Goal: Task Accomplishment & Management: Manage account settings

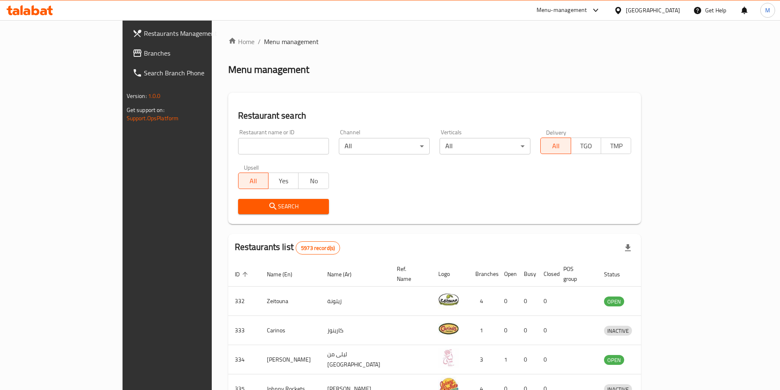
click at [238, 145] on input "search" at bounding box center [283, 146] width 91 height 16
type input "Caribou Coffe"
click at [268, 209] on icon "submit" at bounding box center [273, 206] width 10 height 10
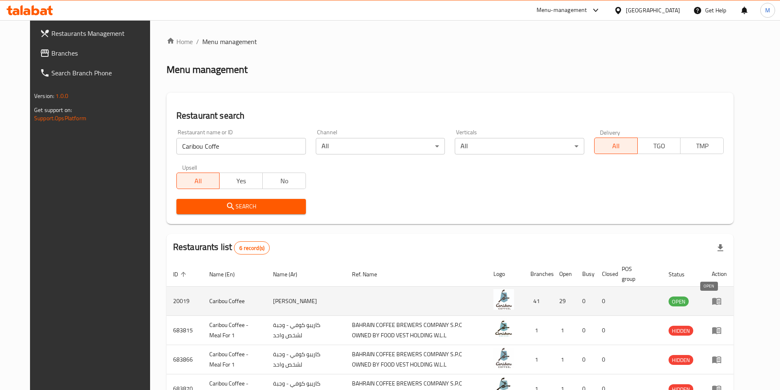
scroll to position [116, 0]
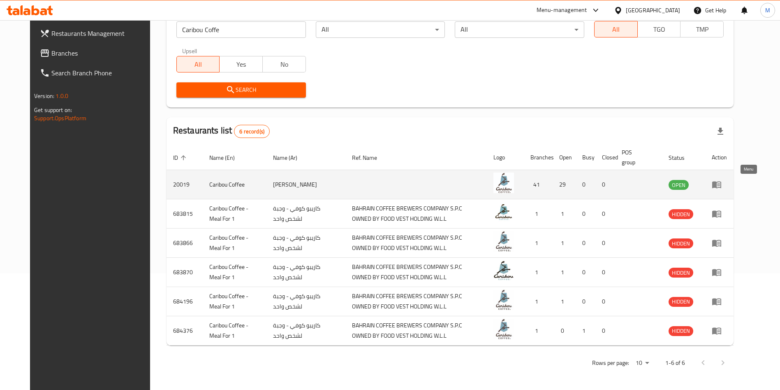
click at [727, 181] on link "enhanced table" at bounding box center [719, 184] width 15 height 10
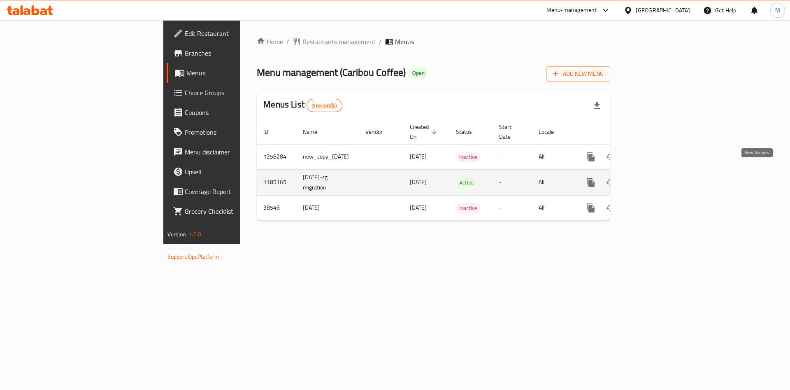
click at [655, 177] on icon "enhanced table" at bounding box center [650, 182] width 10 height 10
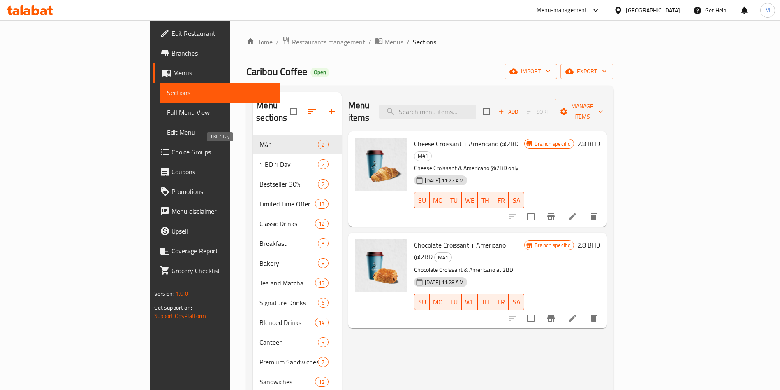
click at [260, 159] on span "1 BD 1 Day" at bounding box center [289, 164] width 58 height 10
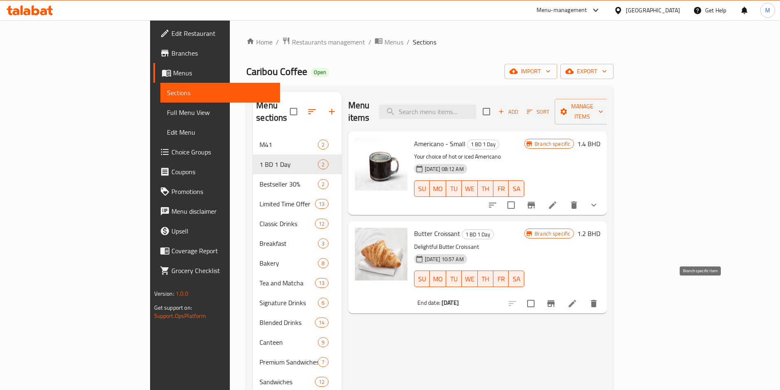
click at [556, 298] on icon "Branch-specific-item" at bounding box center [551, 303] width 10 height 10
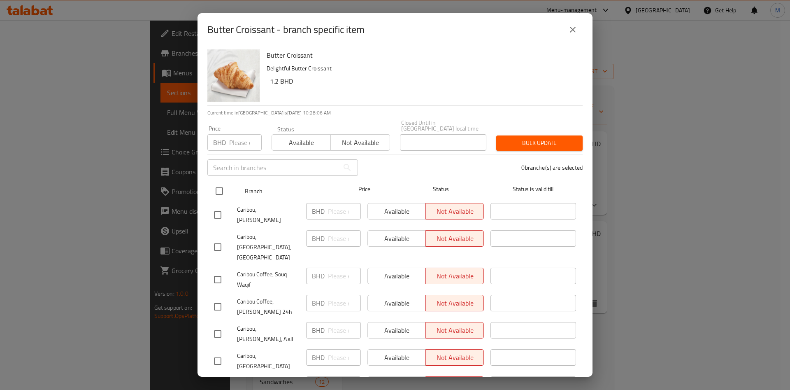
click at [223, 182] on input "checkbox" at bounding box center [219, 190] width 17 height 17
checkbox input "true"
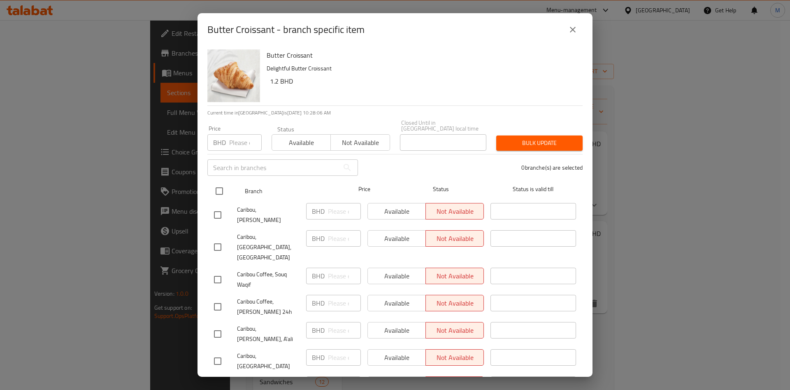
checkbox input "true"
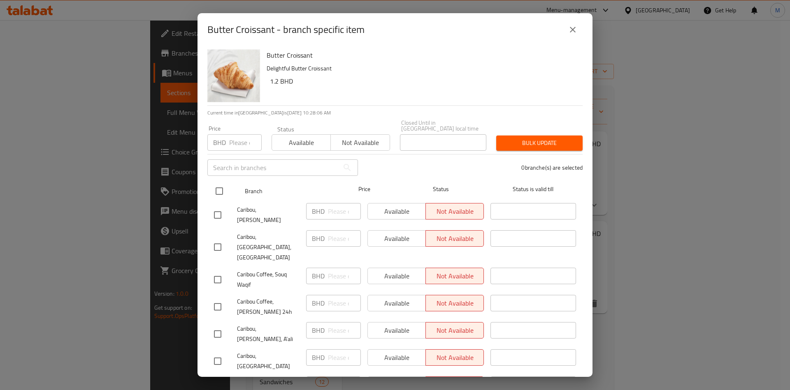
checkbox input "true"
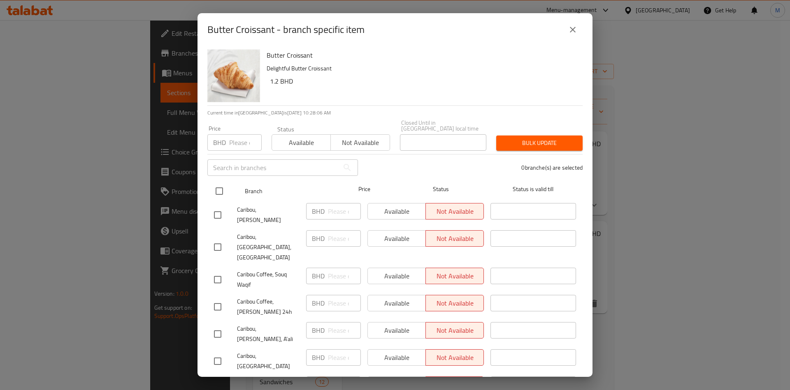
checkbox input "true"
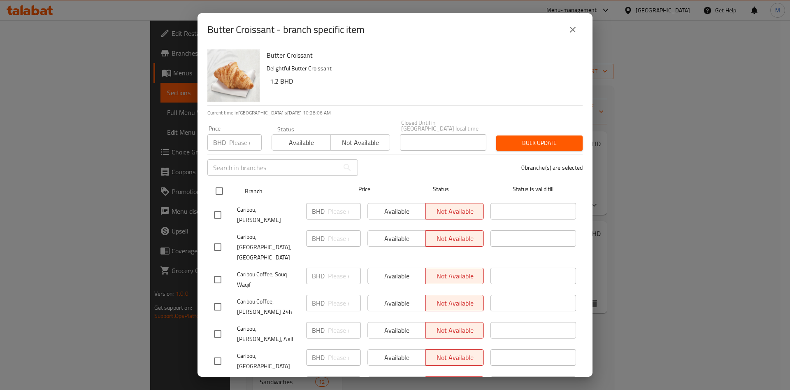
checkbox input "true"
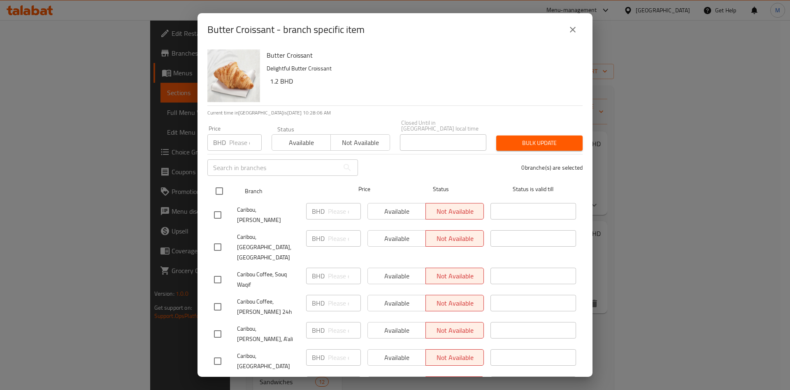
checkbox input "true"
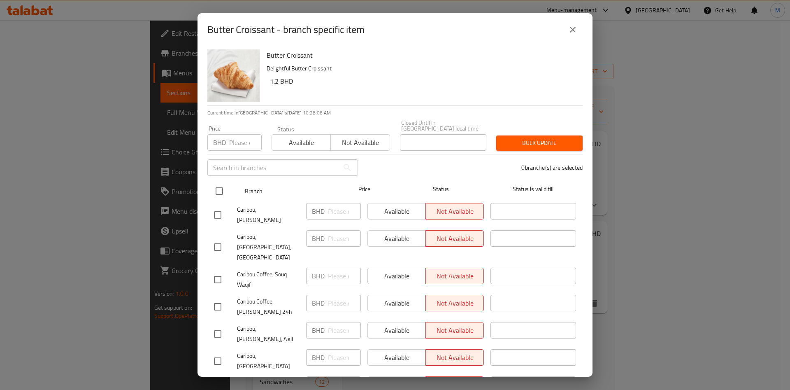
checkbox input "true"
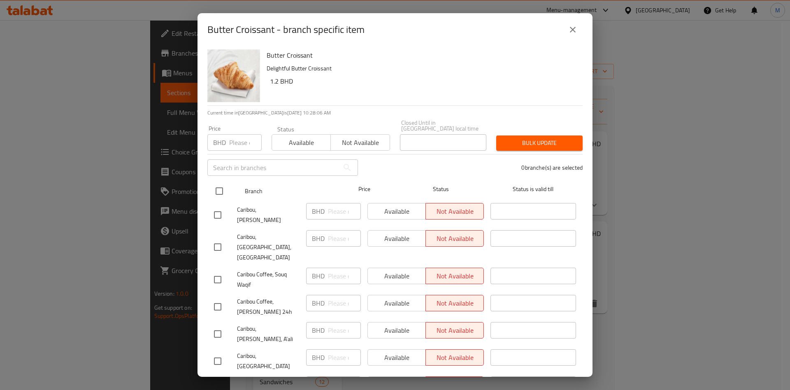
checkbox input "true"
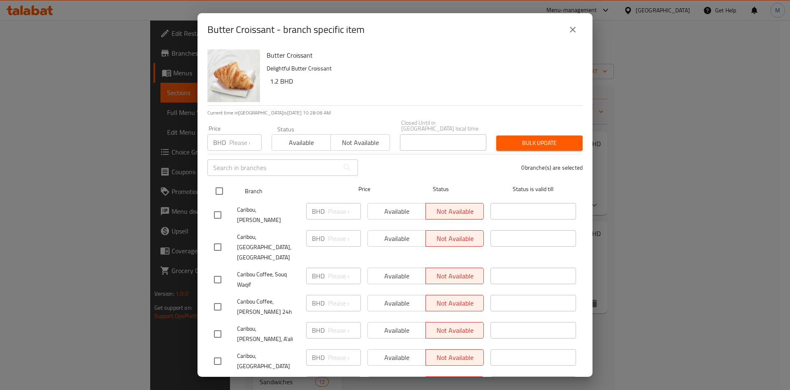
checkbox input "true"
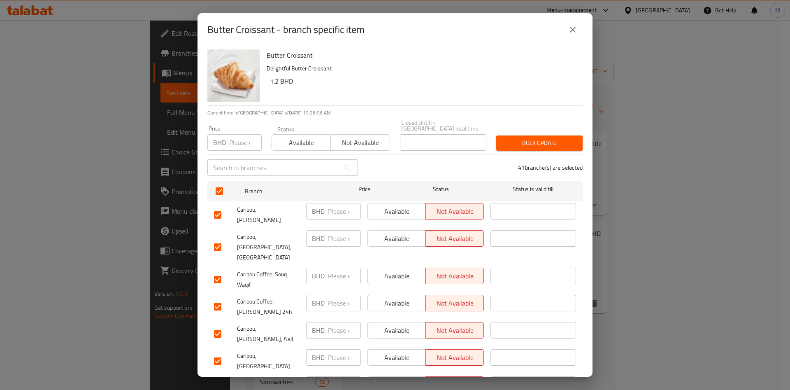
click at [292, 139] on span "Available" at bounding box center [301, 143] width 52 height 12
click at [396, 232] on span "Available" at bounding box center [396, 238] width 51 height 12
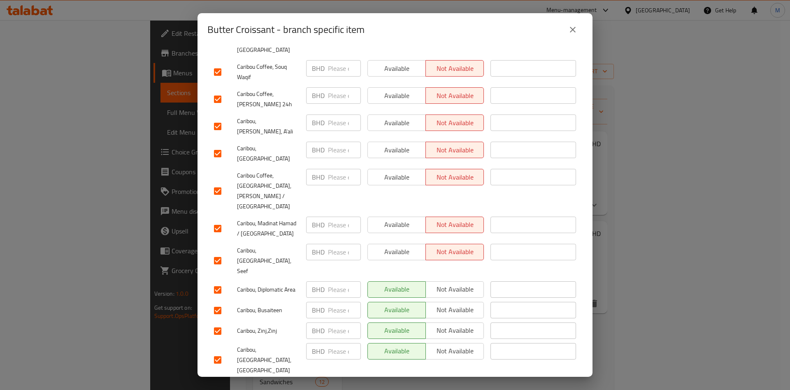
scroll to position [247, 0]
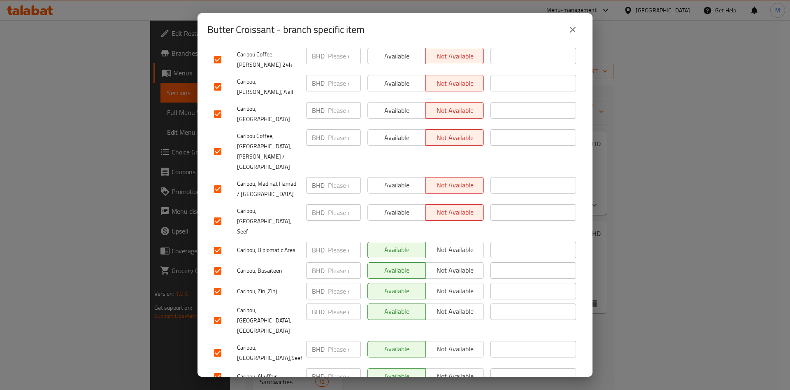
click at [387, 206] on span "Available" at bounding box center [396, 212] width 51 height 12
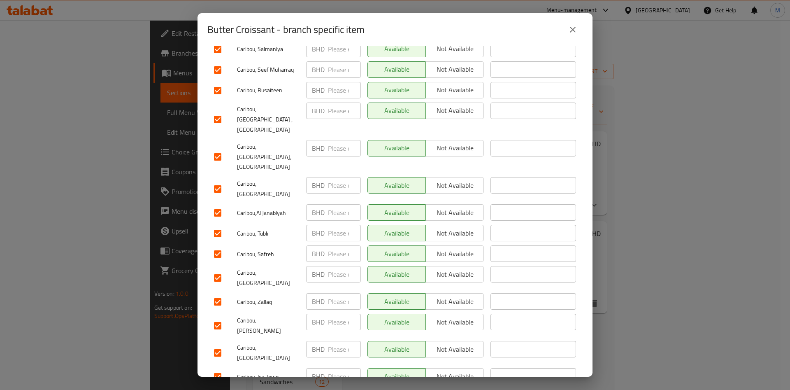
scroll to position [780, 0]
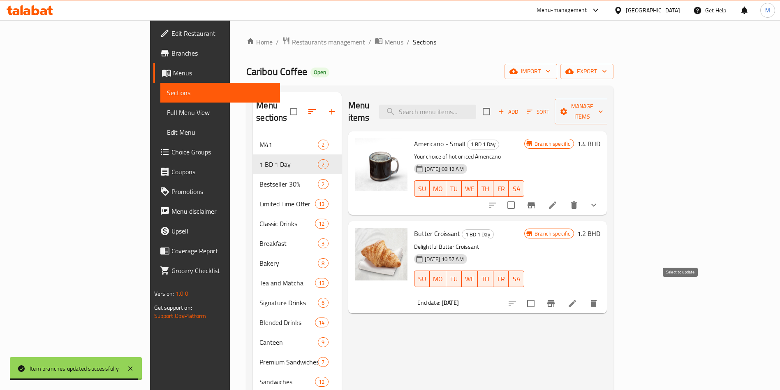
click at [540, 295] on input "checkbox" at bounding box center [530, 303] width 17 height 17
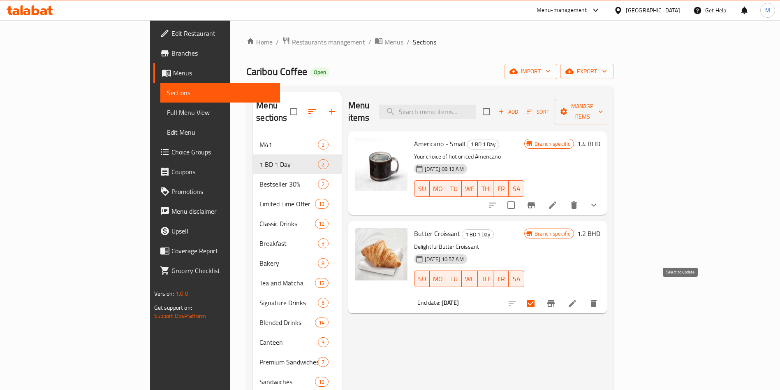
click at [540, 295] on input "checkbox" at bounding box center [530, 303] width 17 height 17
checkbox input "false"
click at [556, 298] on icon "Branch-specific-item" at bounding box center [551, 303] width 10 height 10
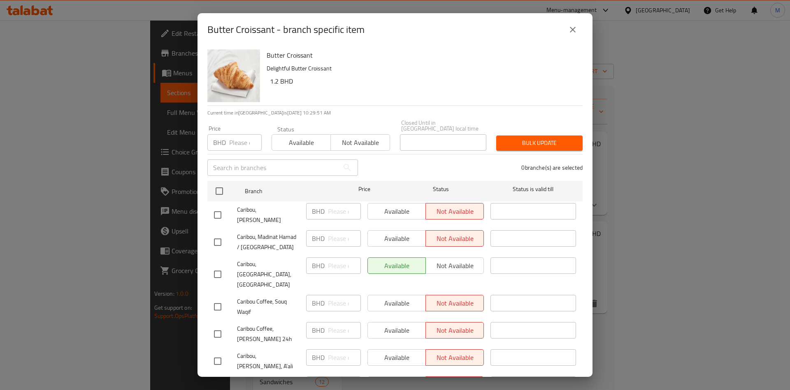
click at [573, 25] on icon "close" at bounding box center [573, 30] width 10 height 10
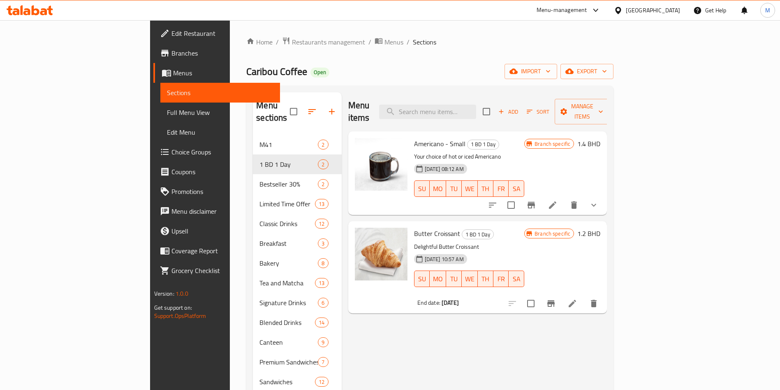
click at [415, 137] on span "Americano - Small" at bounding box center [439, 143] width 51 height 12
click at [535, 202] on icon "Branch-specific-item" at bounding box center [531, 205] width 7 height 7
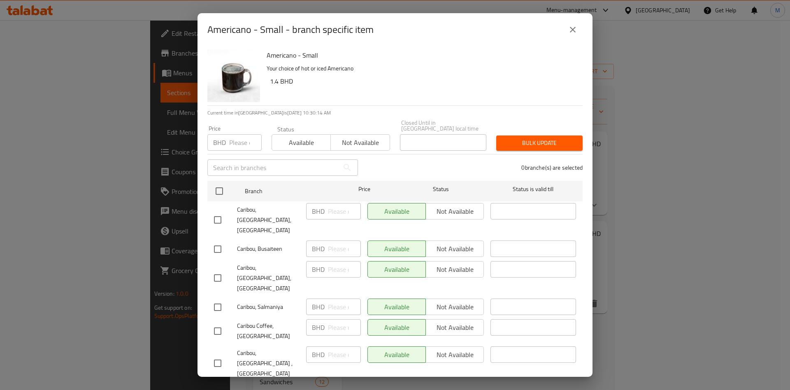
click at [577, 29] on button "close" at bounding box center [573, 30] width 20 height 20
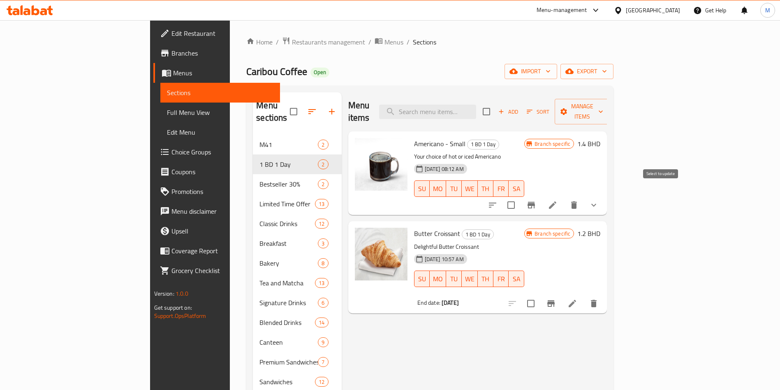
click at [520, 196] on input "checkbox" at bounding box center [511, 204] width 17 height 17
click at [567, 108] on icon "button" at bounding box center [564, 111] width 7 height 7
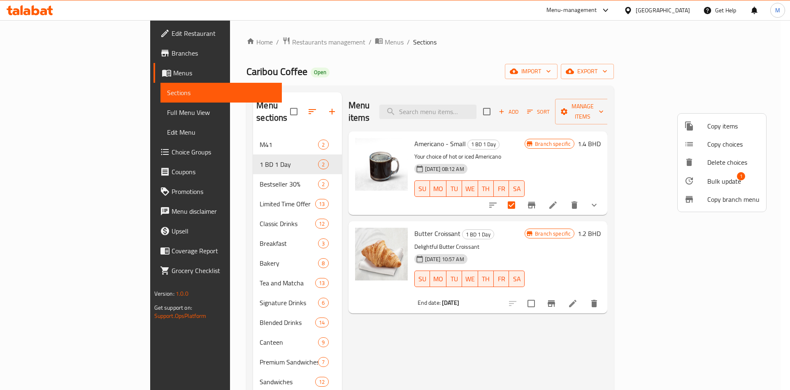
click at [422, 72] on div at bounding box center [395, 195] width 790 height 390
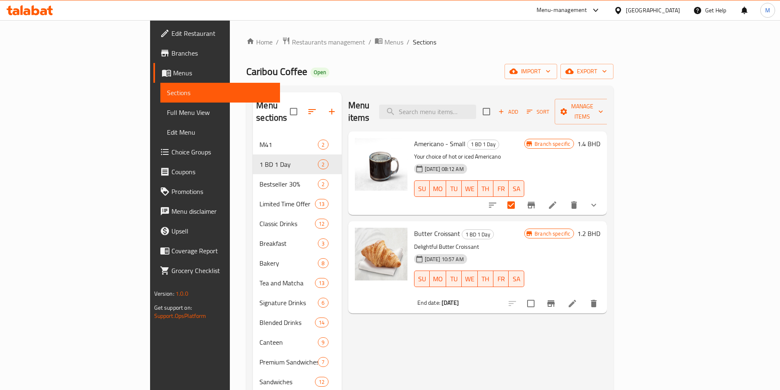
click at [536, 200] on icon "Branch-specific-item" at bounding box center [531, 205] width 10 height 10
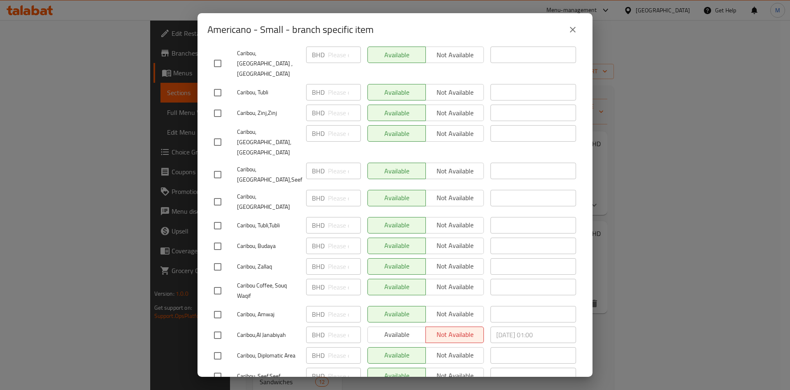
scroll to position [123, 0]
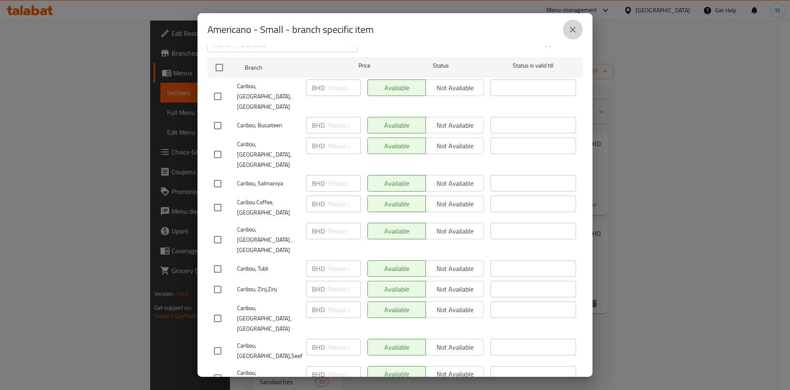
click at [570, 26] on icon "close" at bounding box center [573, 30] width 10 height 10
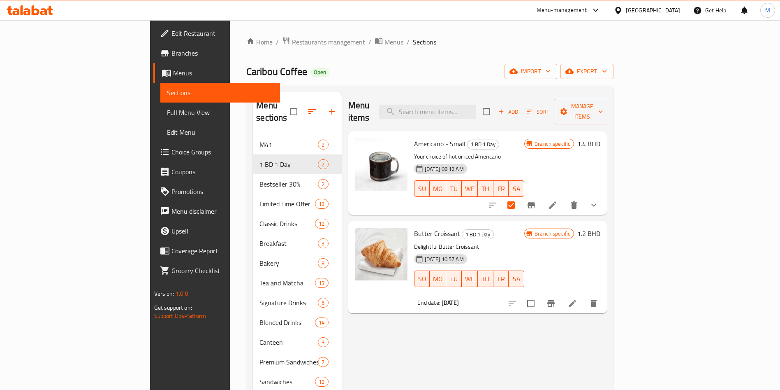
click at [540, 51] on div "Home / Restaurants management / Menus / Sections Caribou Coffee Open import exp…" at bounding box center [429, 278] width 367 height 483
click at [603, 102] on span "Manage items" at bounding box center [582, 111] width 42 height 21
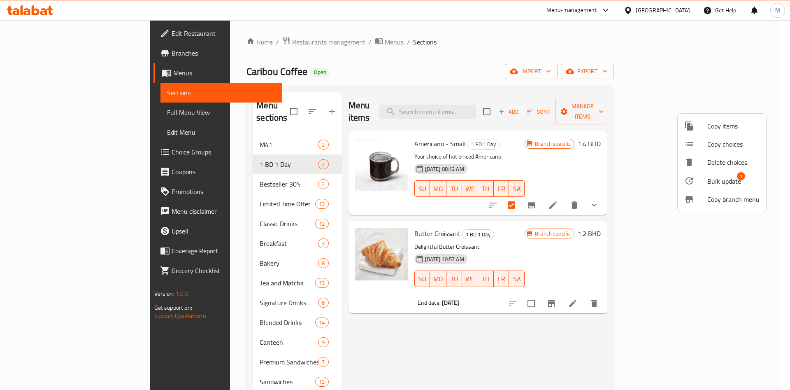
click at [731, 182] on span "Bulk update" at bounding box center [724, 181] width 34 height 10
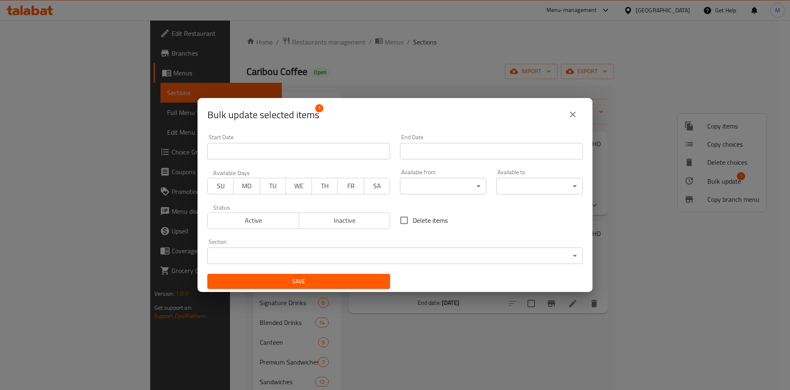
click at [278, 217] on span "Active" at bounding box center [253, 220] width 85 height 12
click at [350, 216] on span "Inactive" at bounding box center [344, 220] width 85 height 12
click at [308, 291] on div "Save" at bounding box center [298, 281] width 192 height 25
click at [309, 283] on span "Save" at bounding box center [298, 281] width 169 height 10
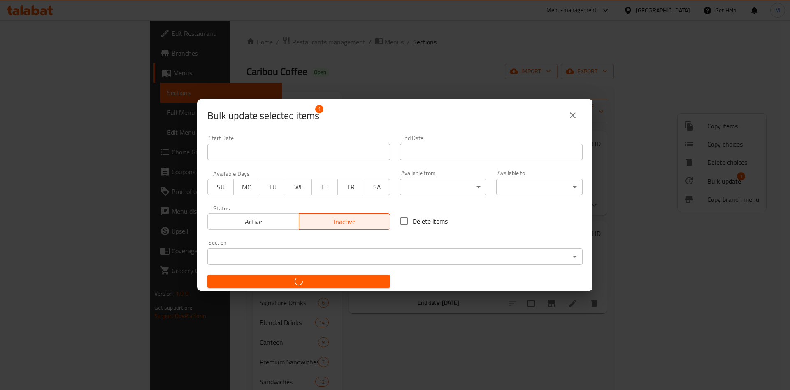
checkbox input "false"
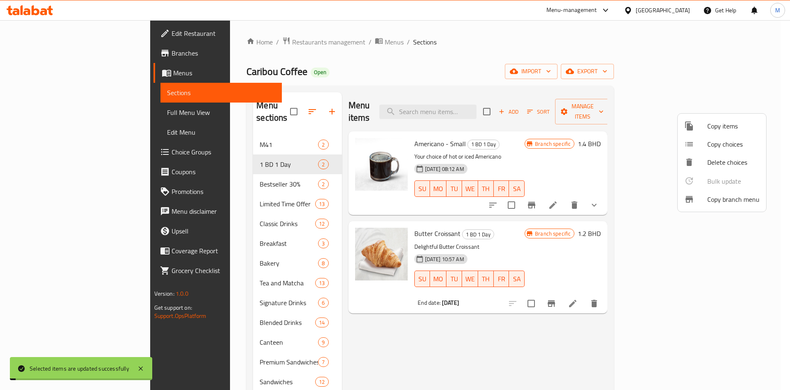
click at [420, 343] on div at bounding box center [395, 195] width 790 height 390
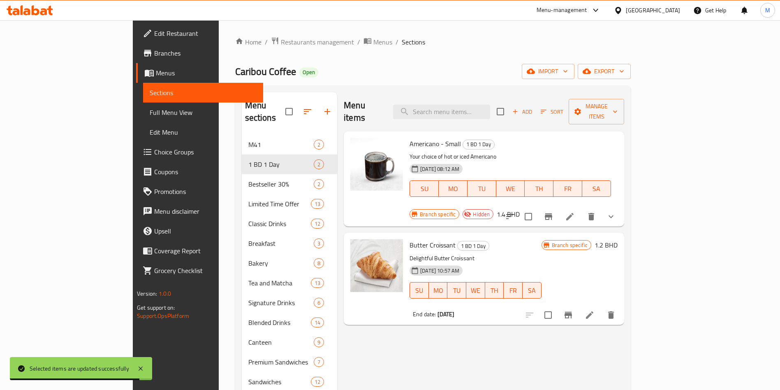
click at [572, 311] on icon "Branch-specific-item" at bounding box center [568, 314] width 7 height 7
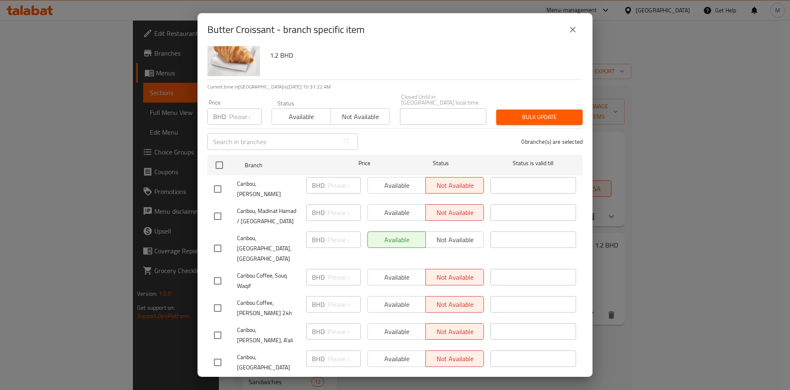
scroll to position [0, 0]
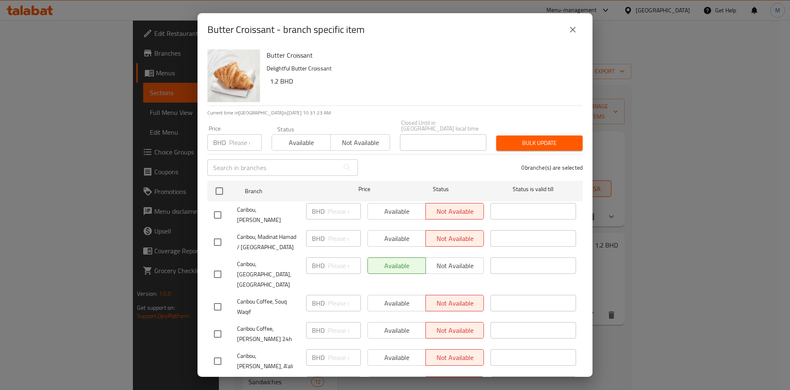
click at [572, 36] on button "close" at bounding box center [573, 30] width 20 height 20
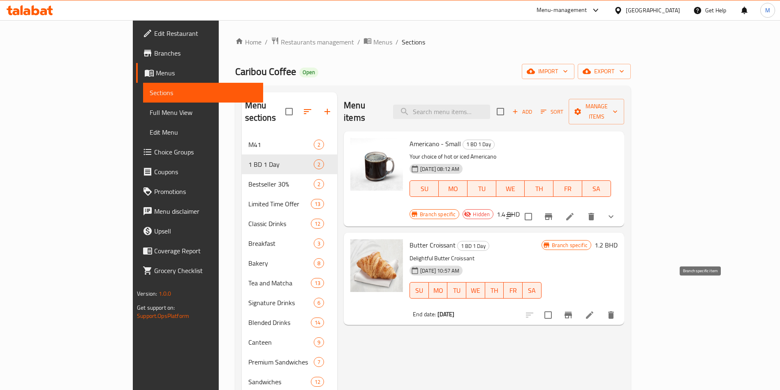
click at [573, 310] on icon "Branch-specific-item" at bounding box center [569, 315] width 10 height 10
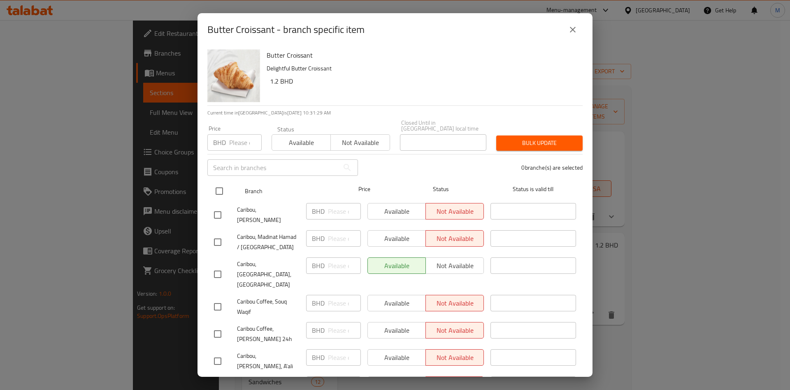
click at [227, 182] on input "checkbox" at bounding box center [219, 190] width 17 height 17
checkbox input "true"
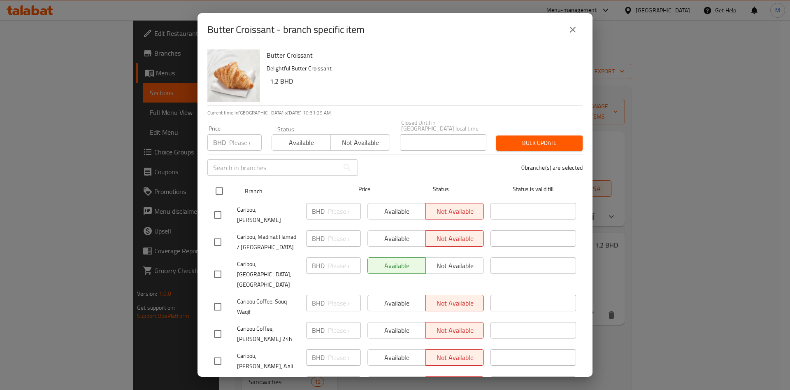
checkbox input "true"
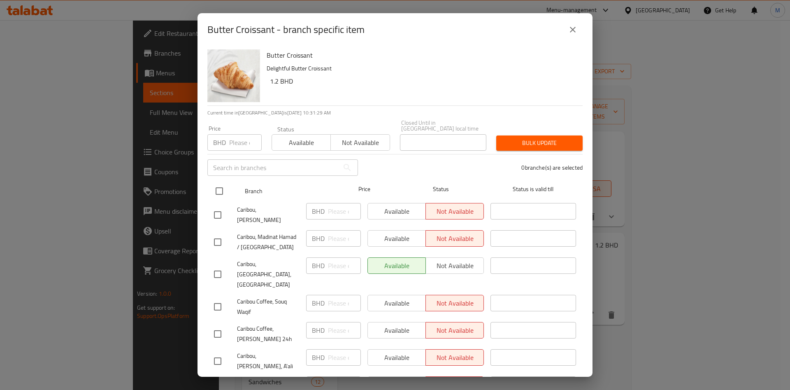
checkbox input "true"
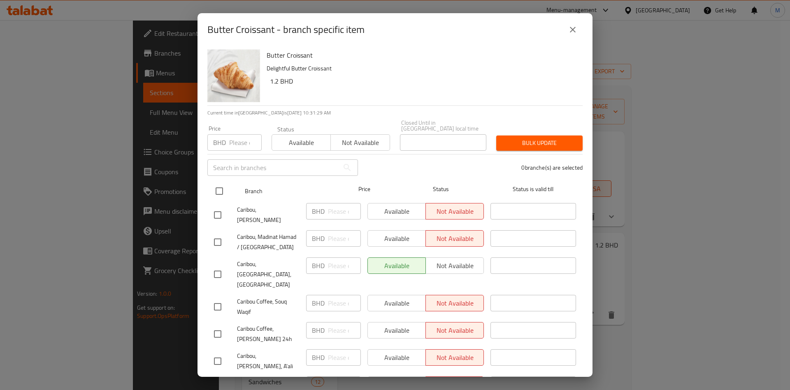
checkbox input "true"
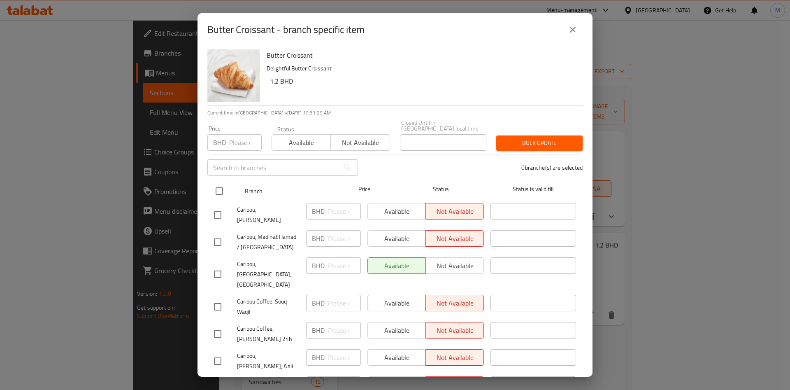
checkbox input "true"
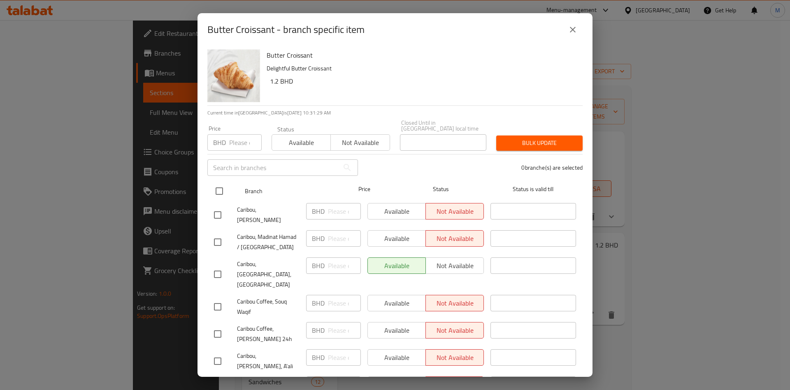
checkbox input "true"
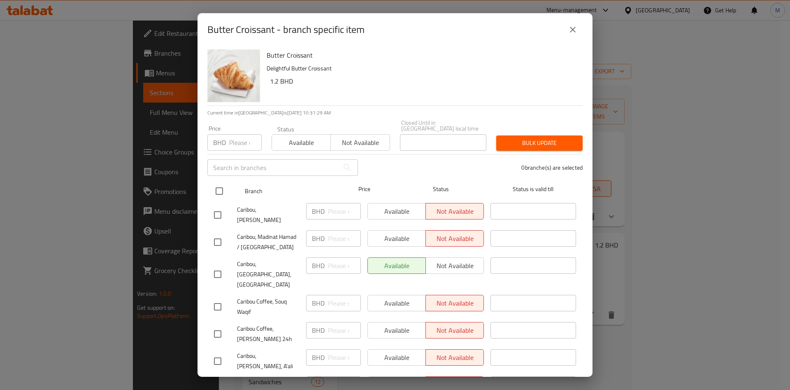
checkbox input "true"
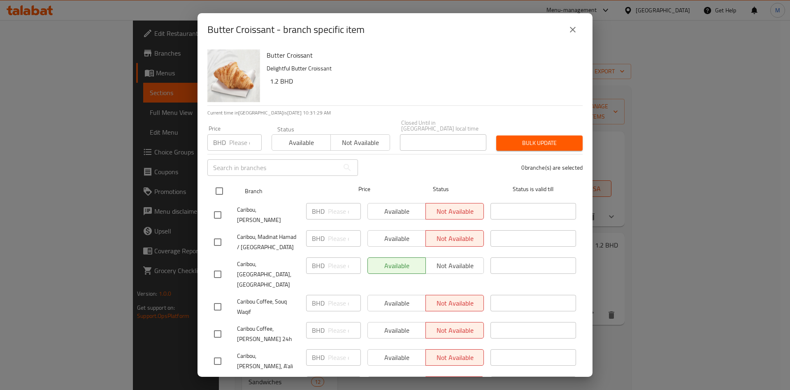
checkbox input "true"
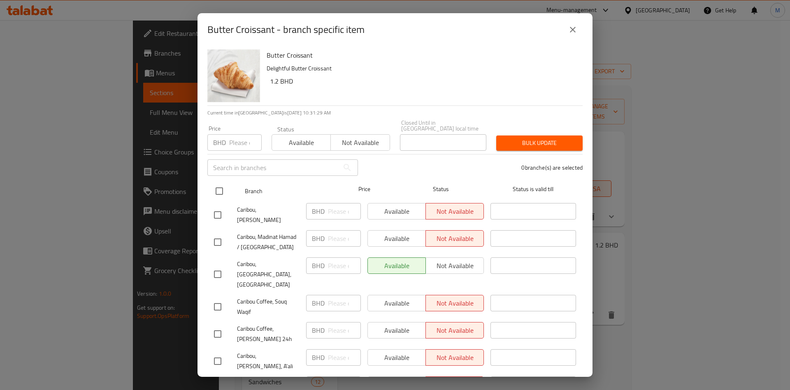
checkbox input "true"
